Goal: Information Seeking & Learning: Learn about a topic

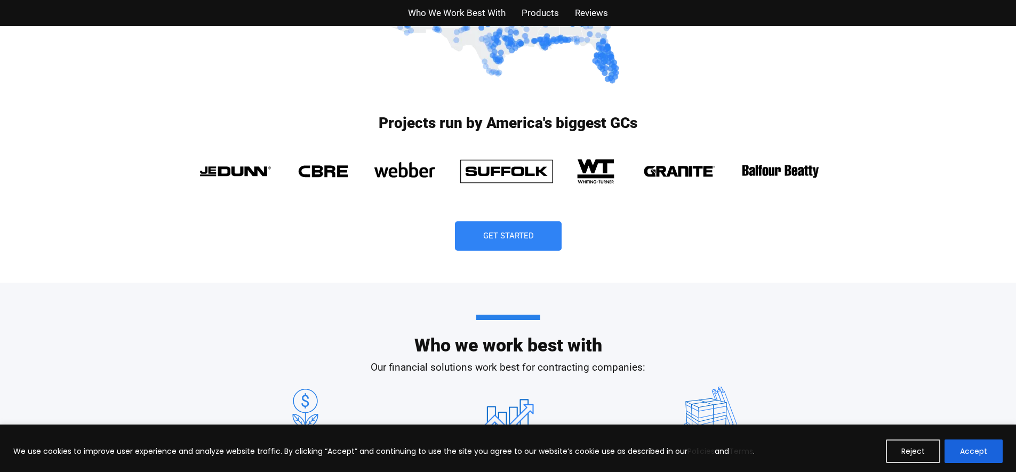
click at [521, 245] on link "Get Started" at bounding box center [508, 235] width 107 height 29
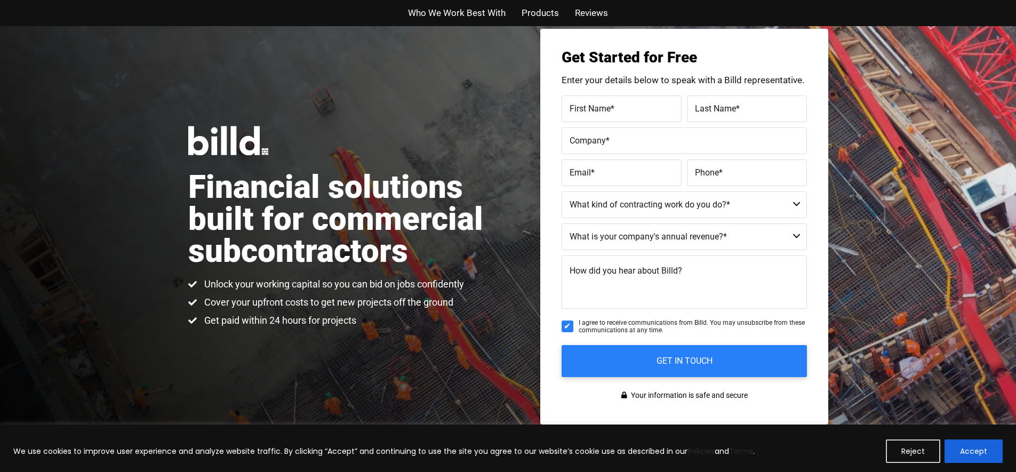
scroll to position [26, 0]
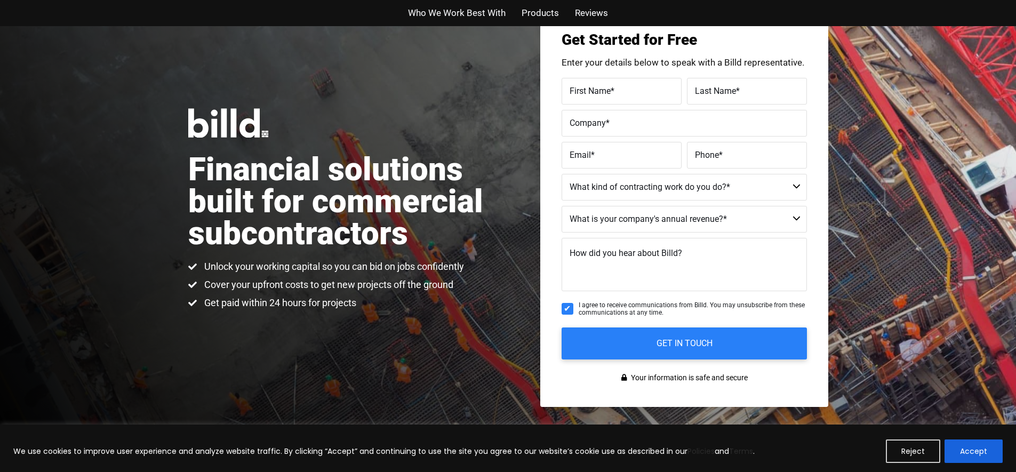
click at [550, 7] on span "Products" at bounding box center [540, 12] width 37 height 15
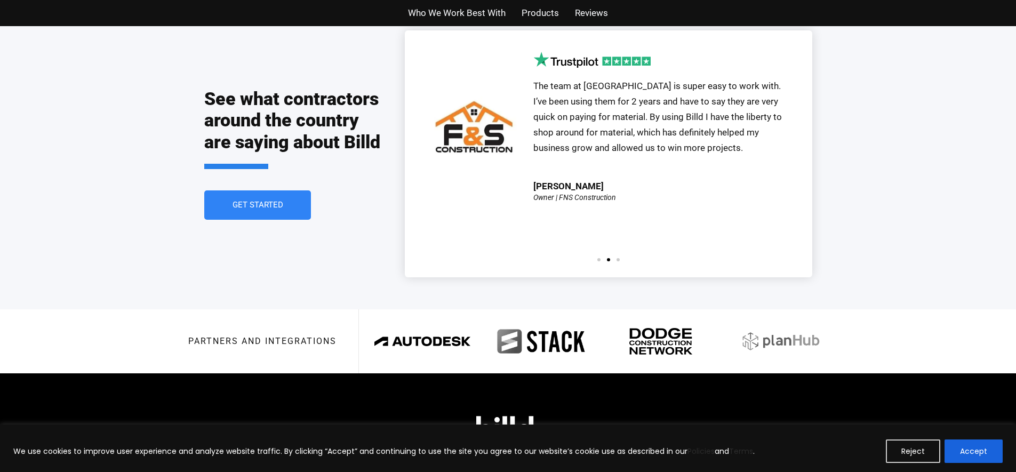
scroll to position [2395, 0]
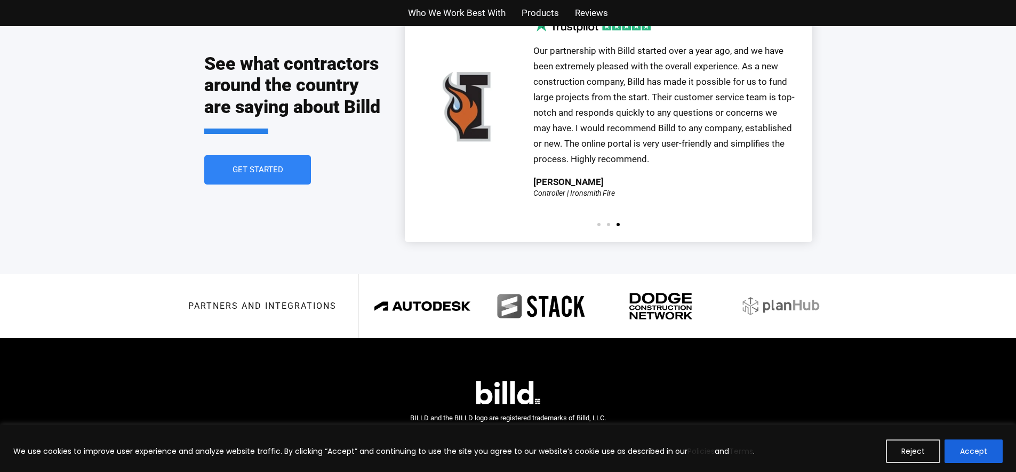
click at [576, 18] on span "Reviews" at bounding box center [591, 12] width 33 height 15
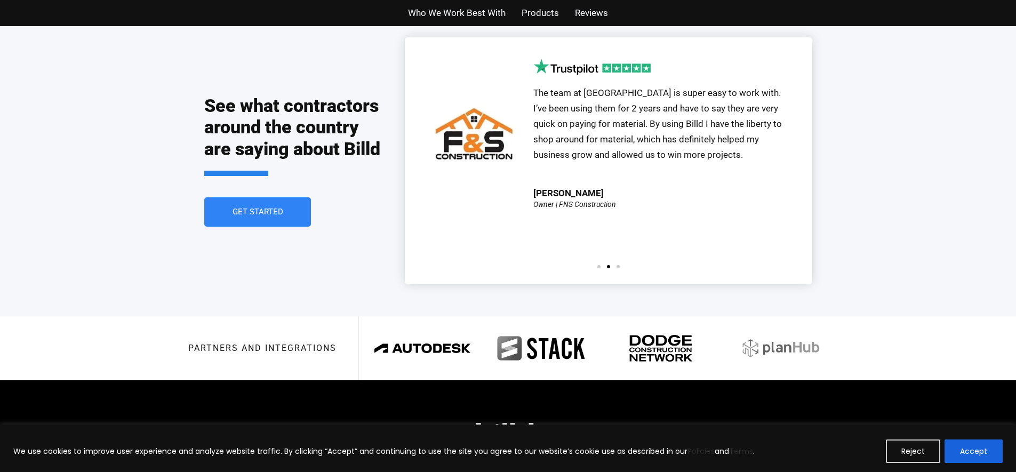
scroll to position [2395, 0]
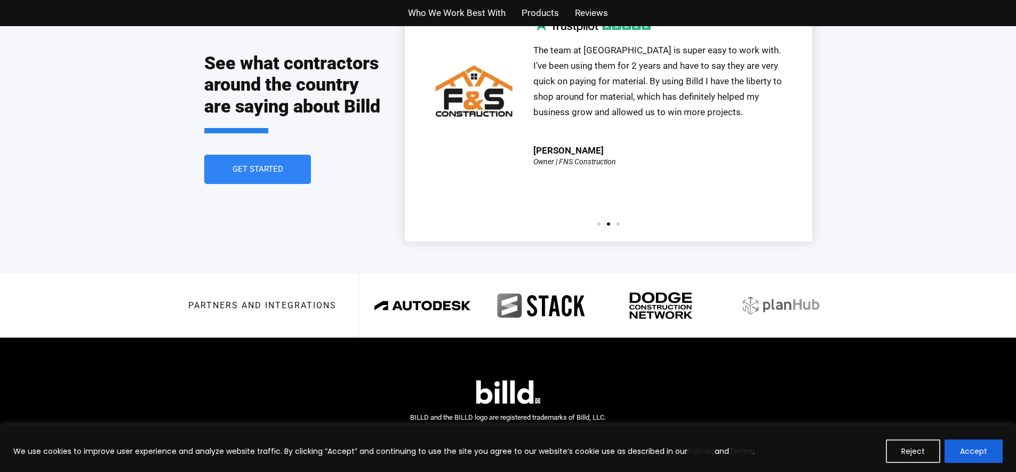
click at [228, 160] on link "Get Started" at bounding box center [257, 169] width 107 height 29
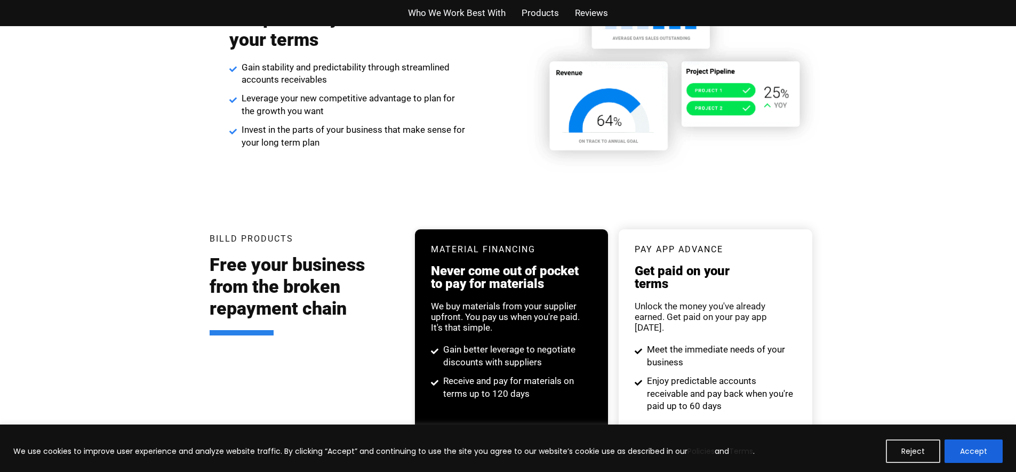
scroll to position [1497, 0]
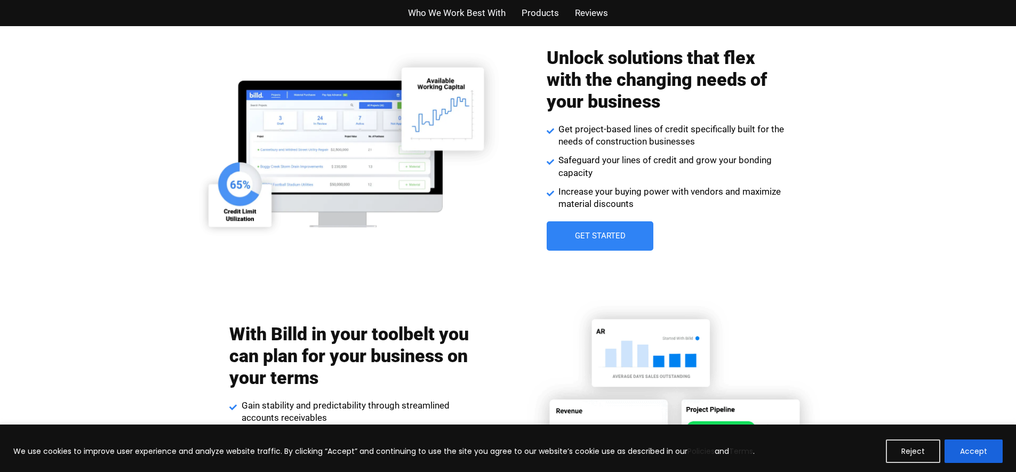
click at [557, 244] on link "Get Started" at bounding box center [600, 235] width 107 height 29
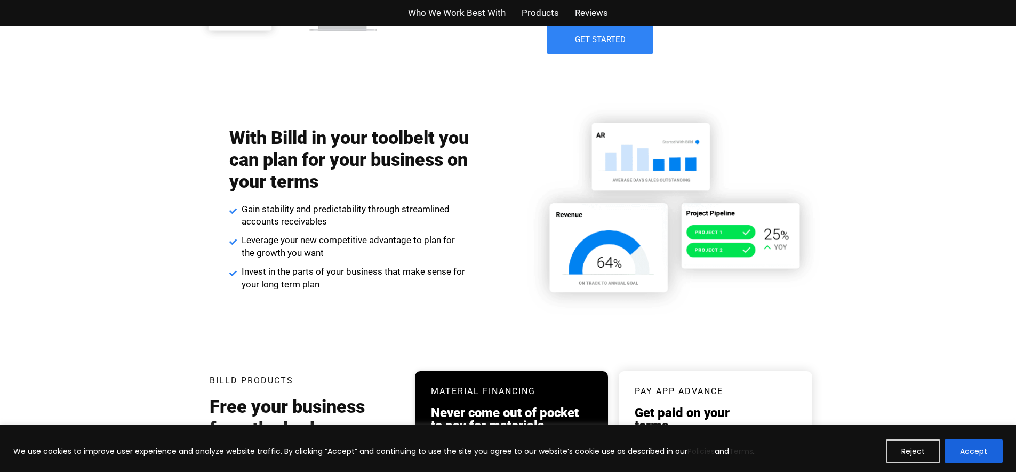
scroll to position [1719, 0]
